Goal: Transaction & Acquisition: Download file/media

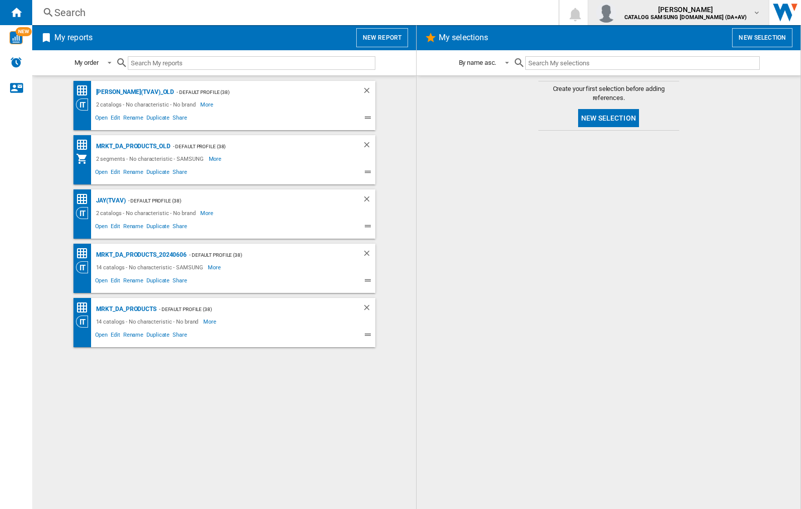
click at [616, 13] on img "button" at bounding box center [606, 13] width 20 height 20
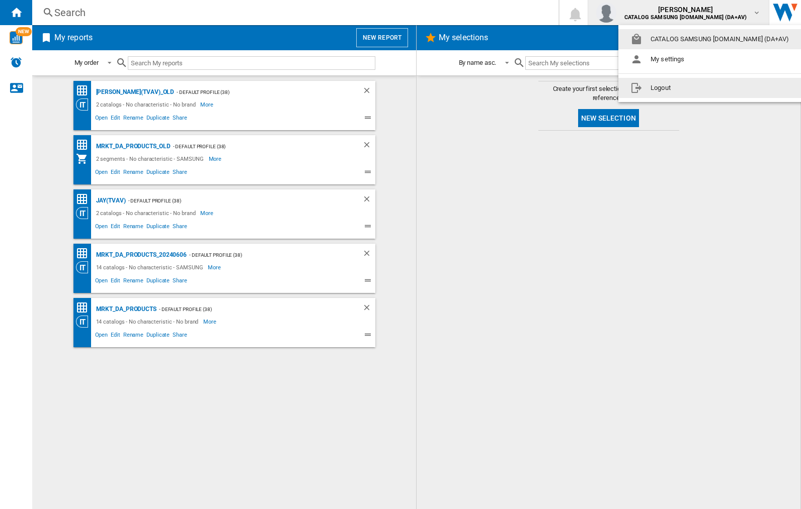
click at [696, 88] on button "Logout" at bounding box center [711, 88] width 187 height 20
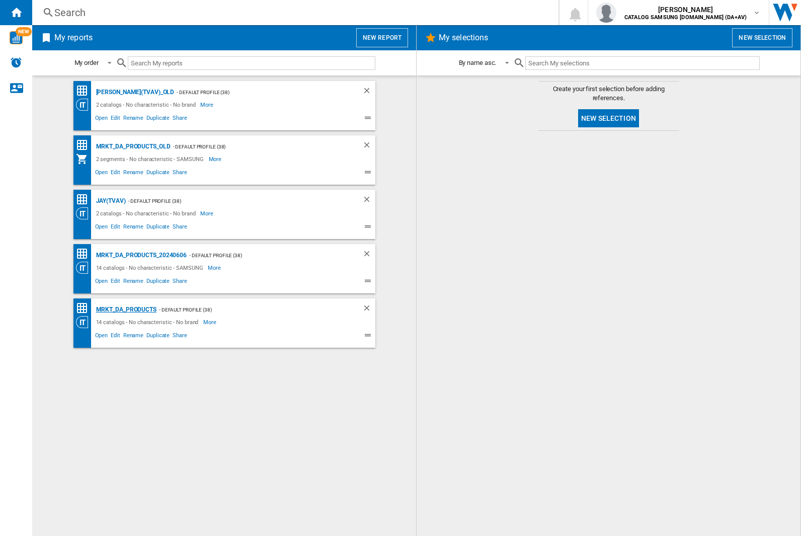
click at [126, 309] on div "MRKT_DA_PRODUCTS" at bounding box center [125, 309] width 63 height 13
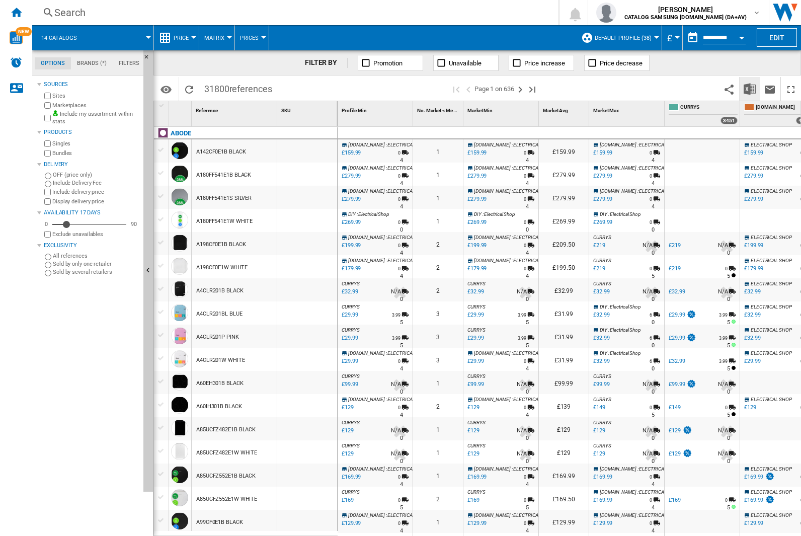
click at [749, 88] on img "Download in Excel" at bounding box center [749, 89] width 12 height 12
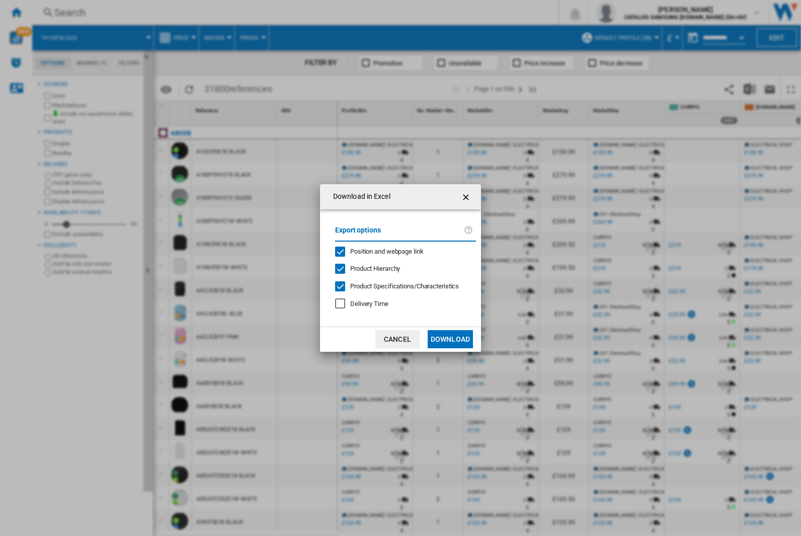
click at [380, 251] on span "Position and webpage link" at bounding box center [386, 251] width 73 height 8
click at [450, 339] on button "Download" at bounding box center [450, 339] width 45 height 18
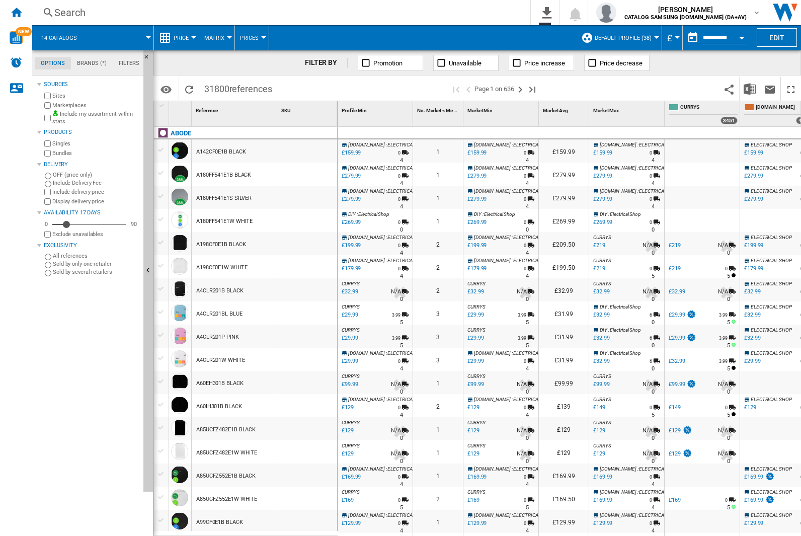
click at [733, 67] on div "FILTER BY Promotion Unavailable Price increase Price decrease" at bounding box center [476, 62] width 647 height 25
